Goal: Find specific page/section: Find specific page/section

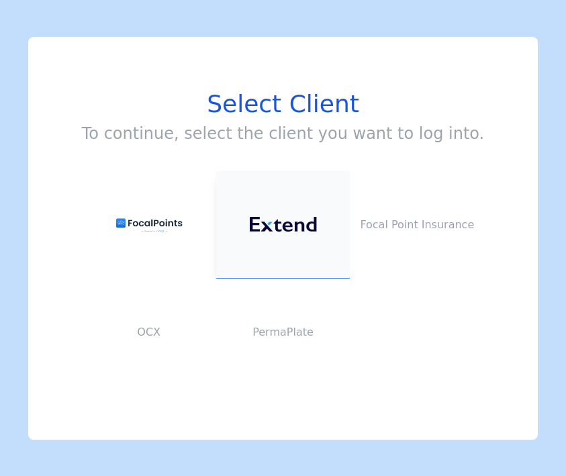
click at [279, 221] on img at bounding box center [283, 224] width 67 height 15
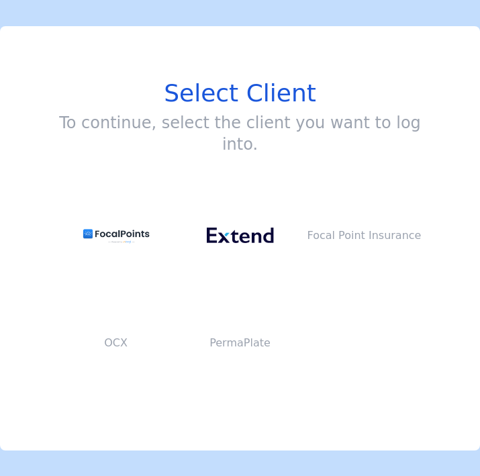
click at [162, 87] on div "Select Client To continue, select the client you want to log into. Focal Point …" at bounding box center [240, 238] width 480 height 424
